Goal: Book appointment/travel/reservation

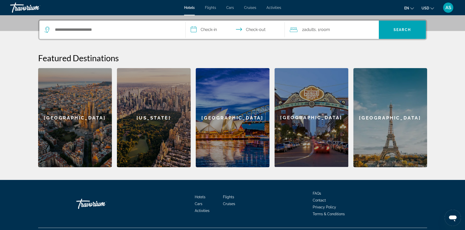
scroll to position [134, 0]
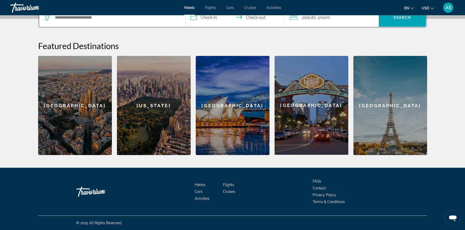
click at [381, 107] on div "[GEOGRAPHIC_DATA]" at bounding box center [391, 105] width 74 height 99
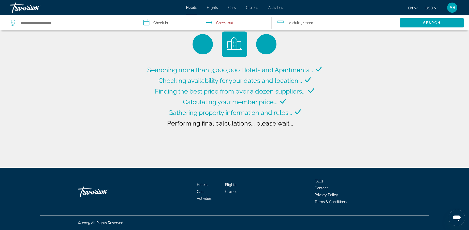
type input "**********"
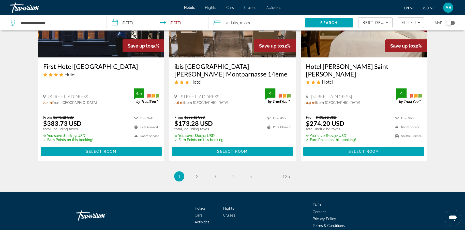
scroll to position [636, 0]
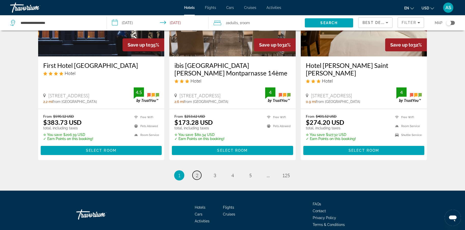
click at [196, 173] on span "2" at bounding box center [197, 176] width 3 height 6
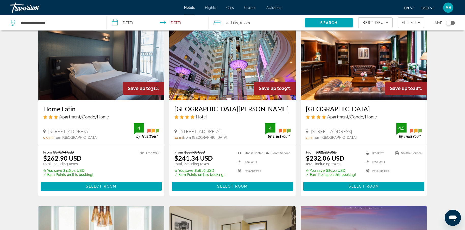
scroll to position [229, 0]
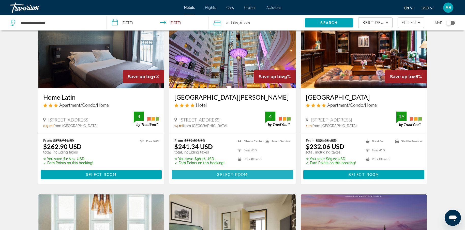
click at [228, 173] on span "Select Room" at bounding box center [232, 175] width 31 height 4
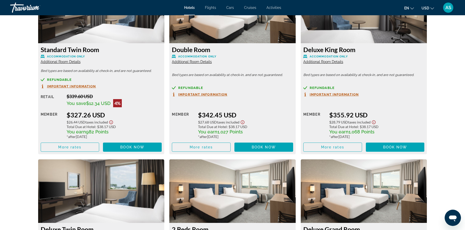
scroll to position [993, 0]
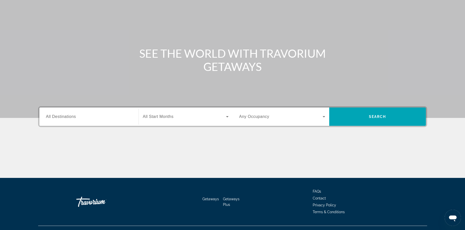
scroll to position [45, 0]
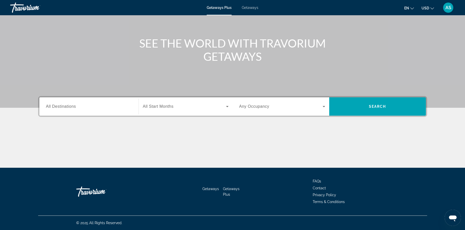
click at [324, 106] on icon "Search widget" at bounding box center [324, 106] width 3 height 1
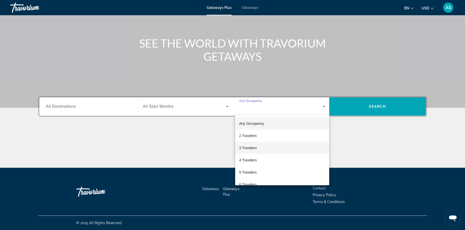
scroll to position [0, 0]
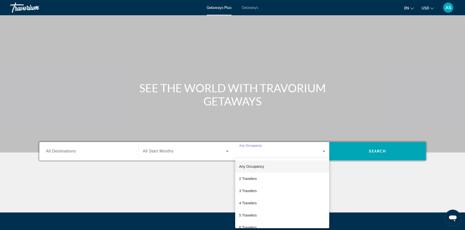
click at [369, 177] on div at bounding box center [232, 115] width 465 height 230
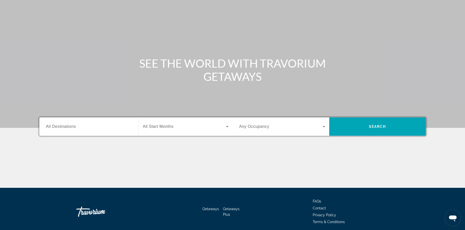
scroll to position [45, 0]
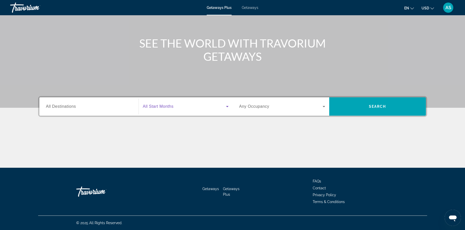
click at [226, 107] on icon "Search widget" at bounding box center [227, 107] width 6 height 6
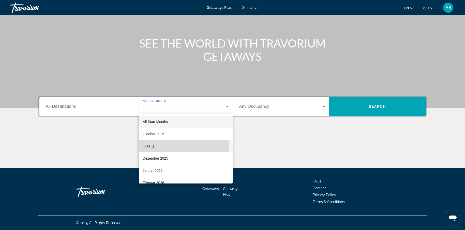
click at [150, 146] on span "[DATE]" at bounding box center [148, 146] width 11 height 6
